Goal: Transaction & Acquisition: Purchase product/service

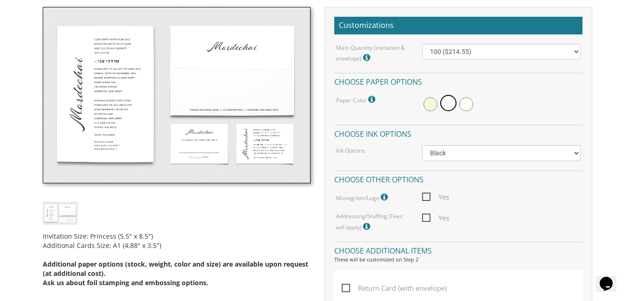
scroll to position [186, 0]
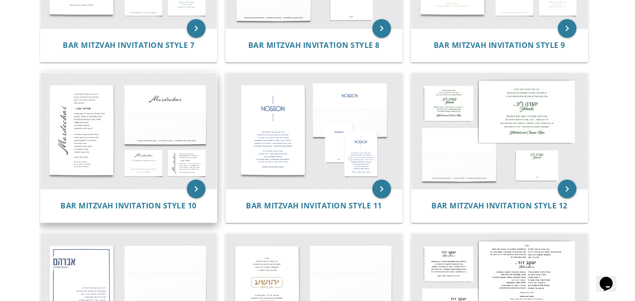
scroll to position [599, 0]
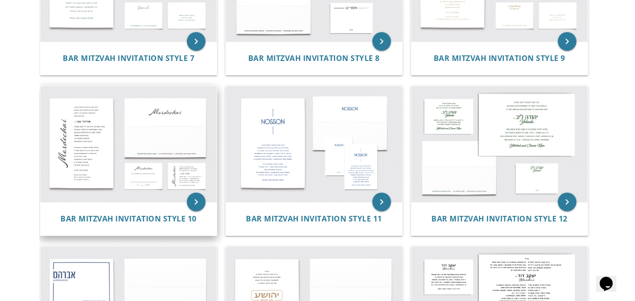
click at [149, 161] on img at bounding box center [128, 144] width 176 height 116
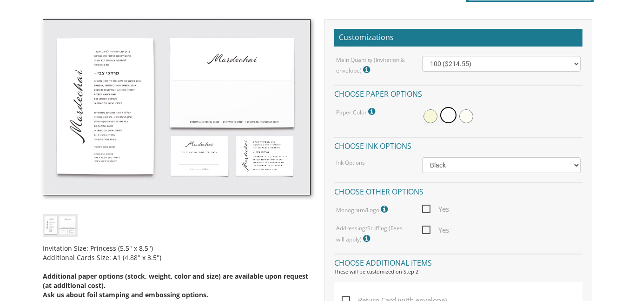
scroll to position [263, 0]
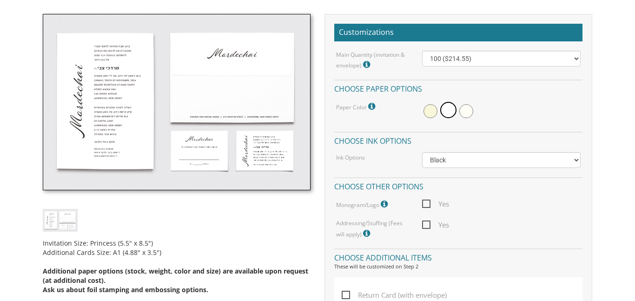
click at [210, 149] on img at bounding box center [177, 102] width 268 height 176
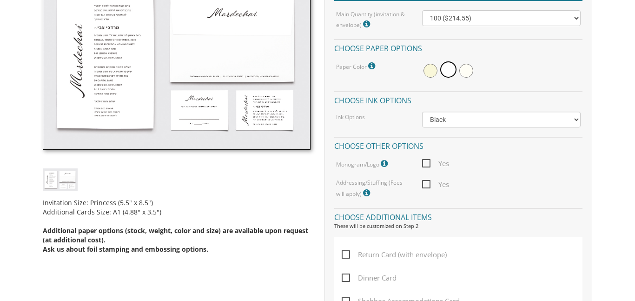
scroll to position [0, 0]
